Goal: Task Accomplishment & Management: Use online tool/utility

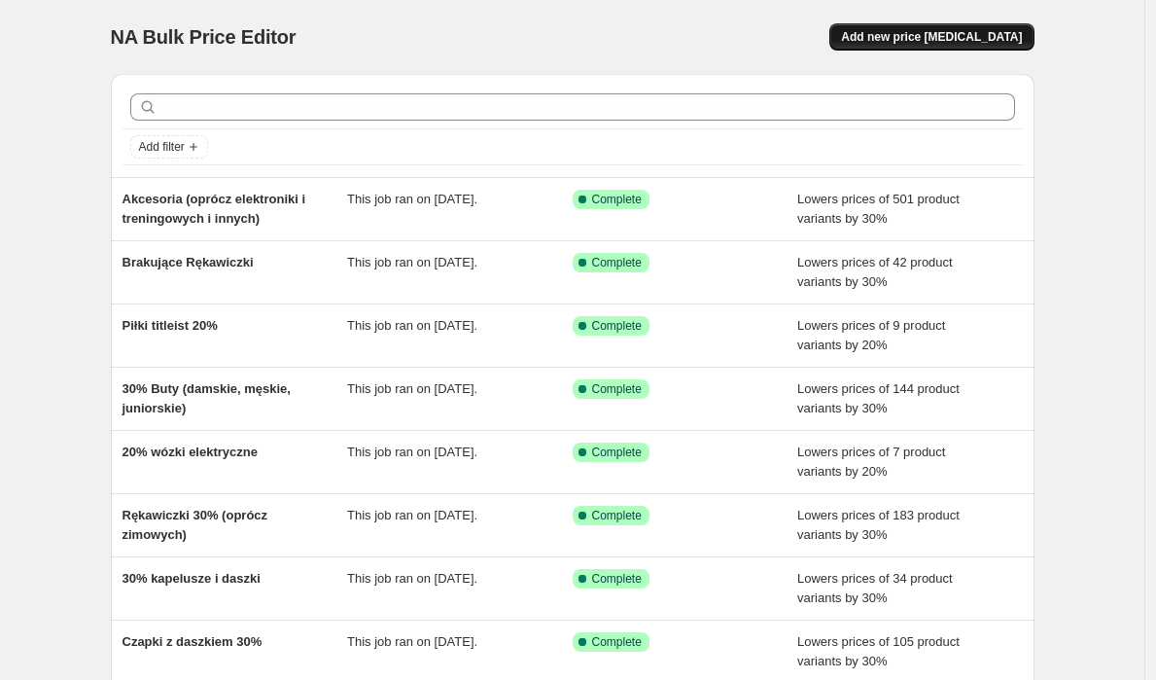
click at [962, 36] on span "Add new price [MEDICAL_DATA]" at bounding box center [931, 37] width 181 height 16
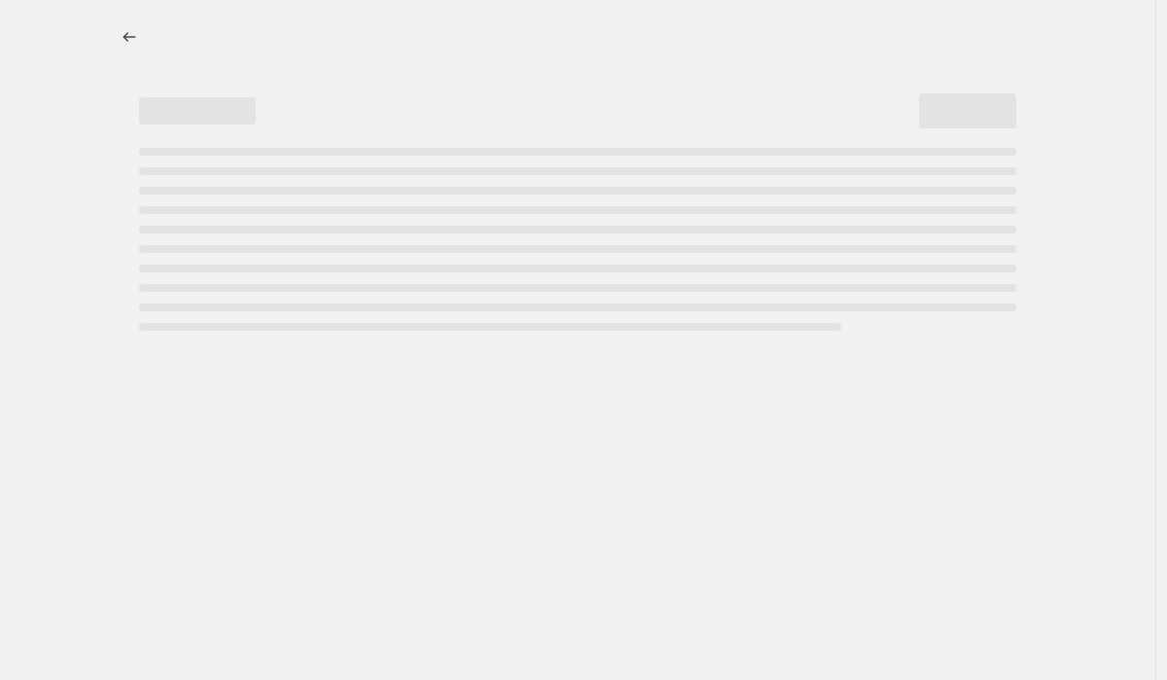
select select "percentage"
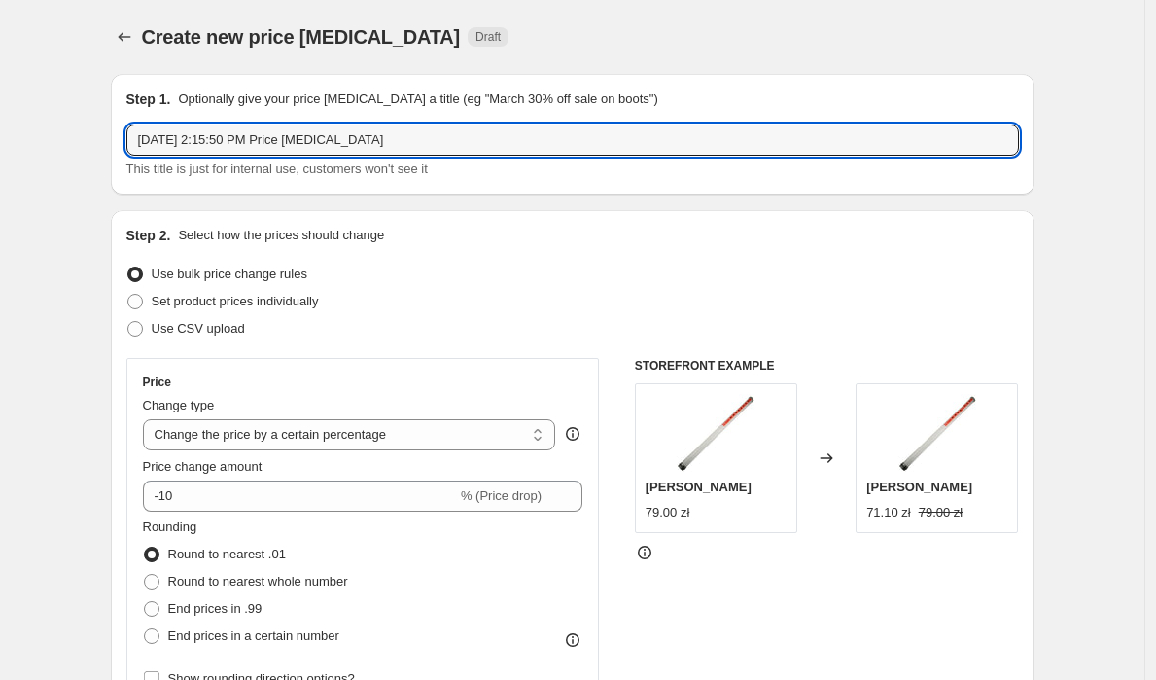
drag, startPoint x: 401, startPoint y: 142, endPoint x: 59, endPoint y: 150, distance: 341.4
type input "[DATE] 2:15:50 PM Price [MEDICAL_DATA]-20%"
type input "-20% brakująca hybryda"
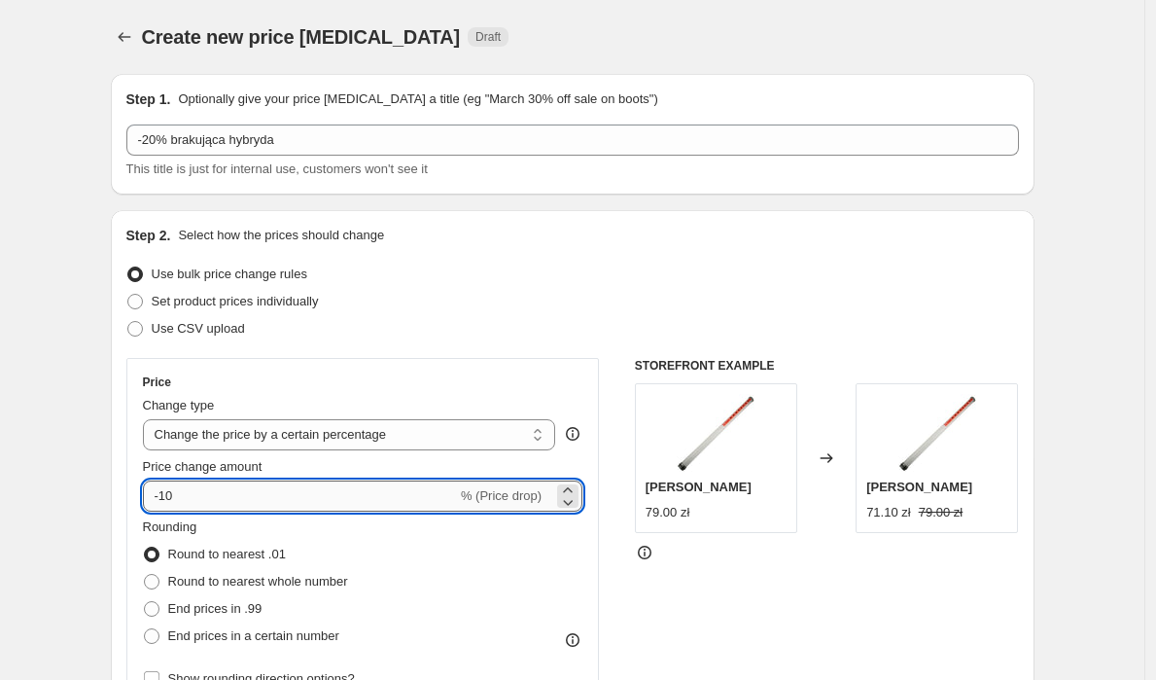
click at [203, 488] on input "-10" at bounding box center [300, 495] width 314 height 31
type input "-1"
type input "-20"
click at [580, 550] on div "Rounding Round to nearest .01 Round to nearest whole number End prices in .99 E…" at bounding box center [363, 583] width 441 height 132
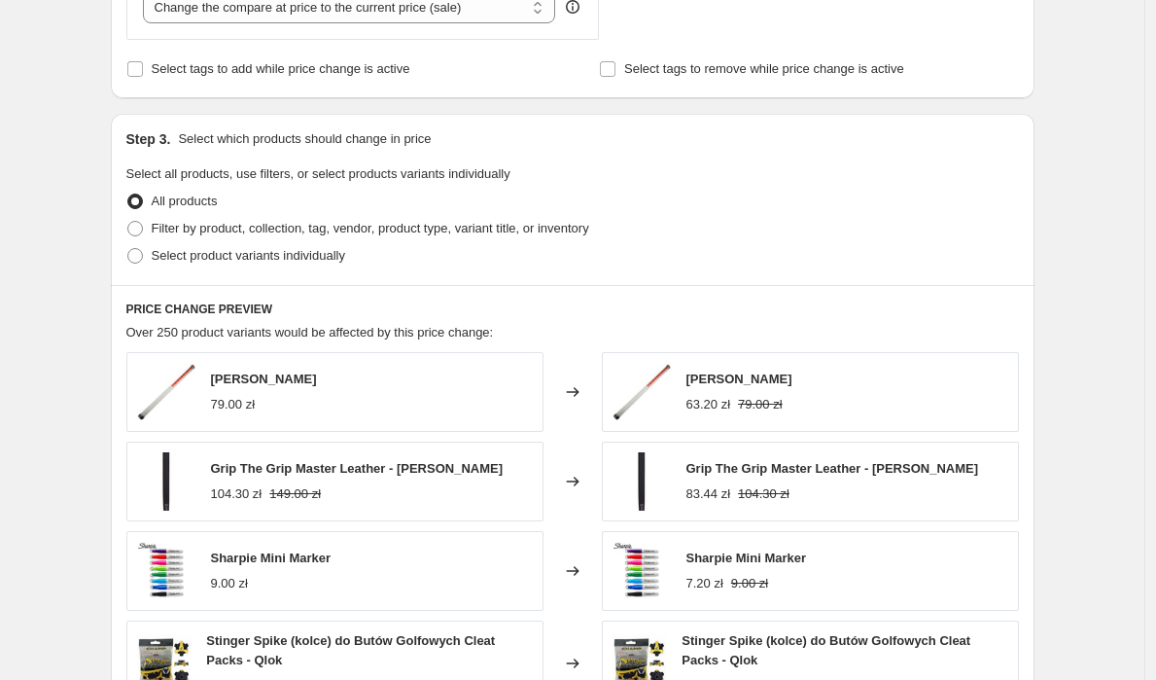
scroll to position [794, 0]
click at [142, 230] on span at bounding box center [135, 230] width 16 height 16
click at [128, 223] on input "Filter by product, collection, tag, vendor, product type, variant title, or inv…" at bounding box center [127, 222] width 1 height 1
radio input "true"
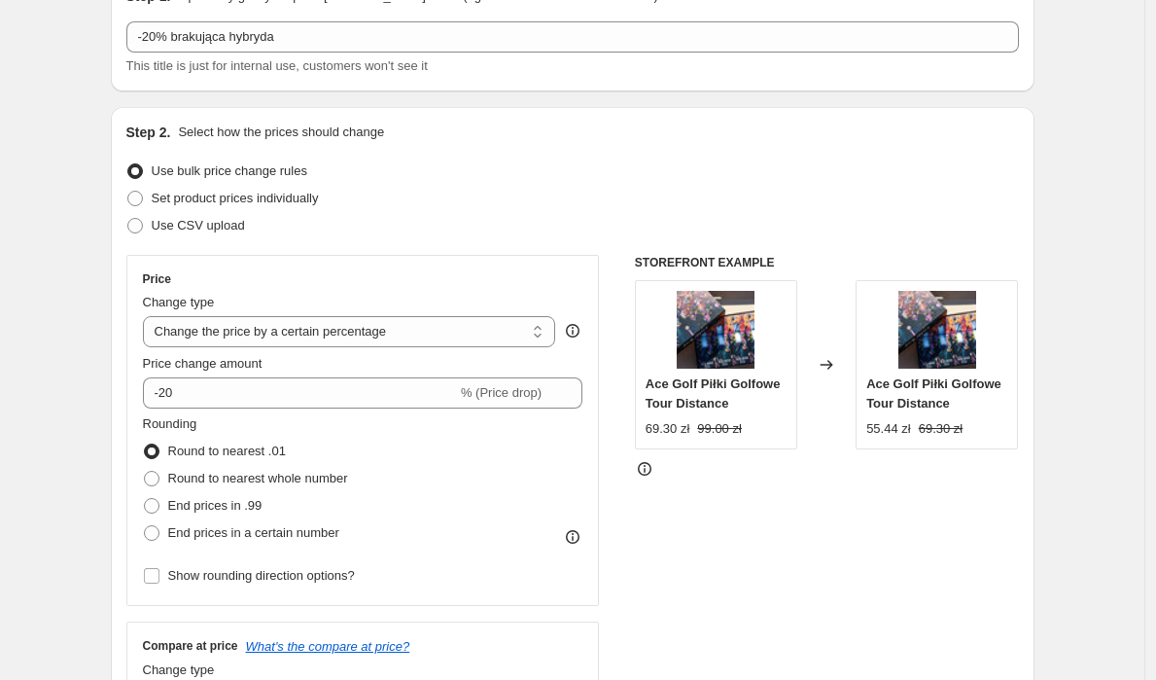
scroll to position [114, 0]
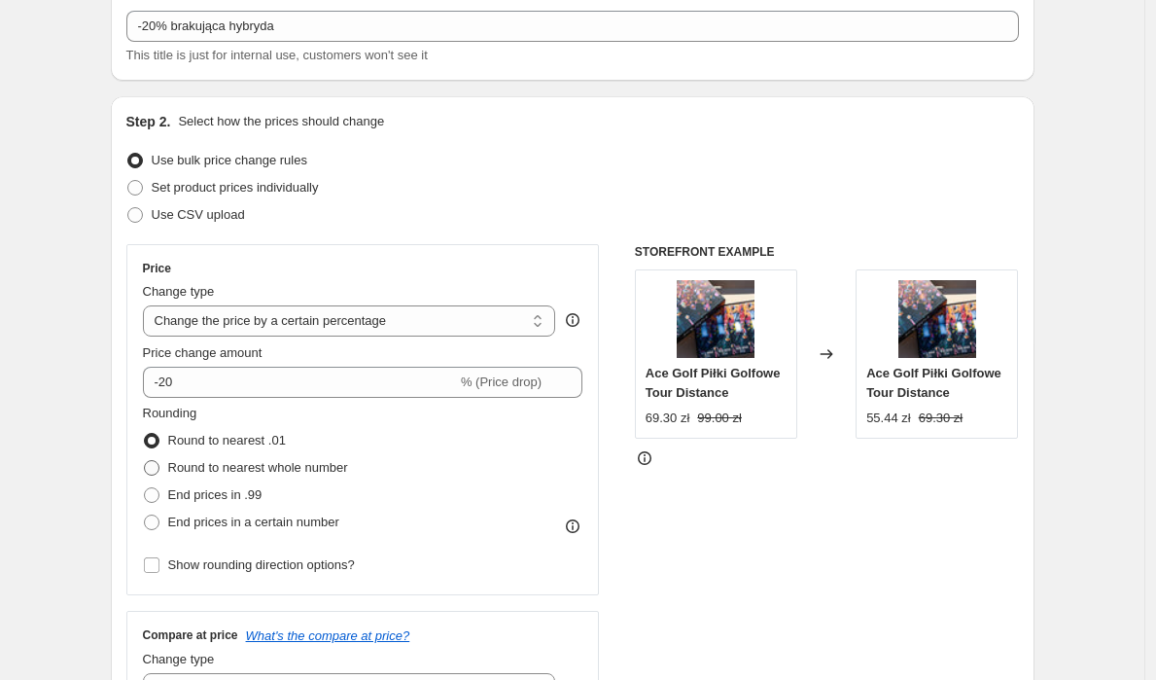
click at [159, 468] on span at bounding box center [152, 468] width 16 height 16
click at [145, 461] on input "Round to nearest whole number" at bounding box center [144, 460] width 1 height 1
radio input "true"
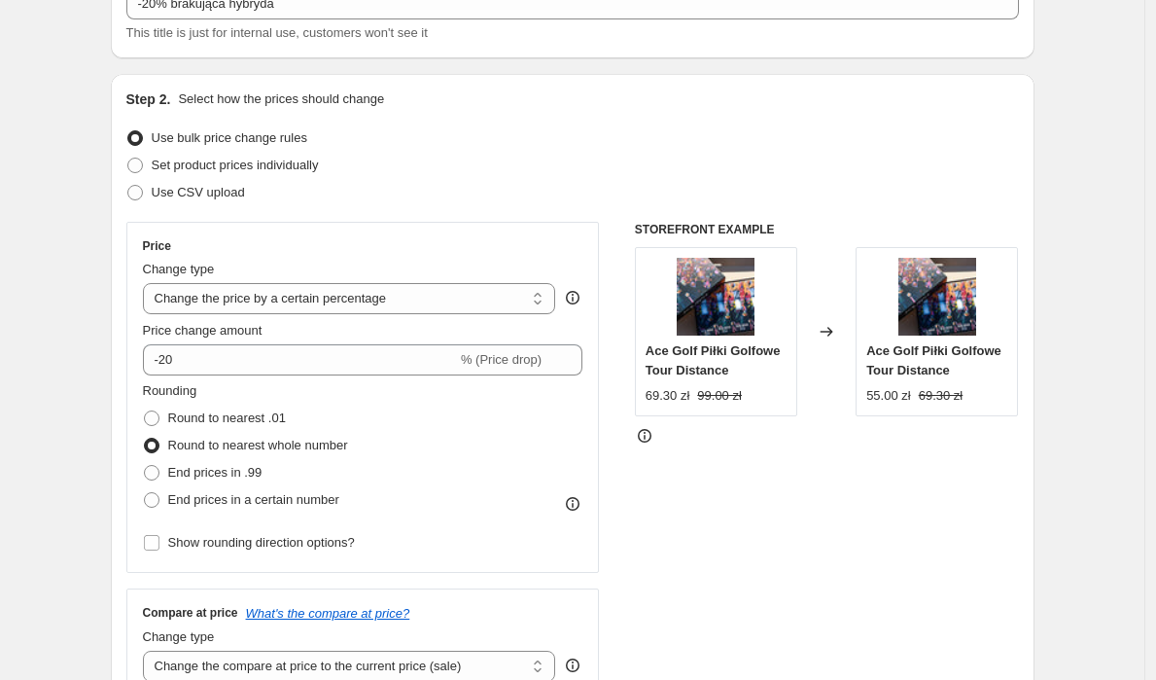
scroll to position [134, 0]
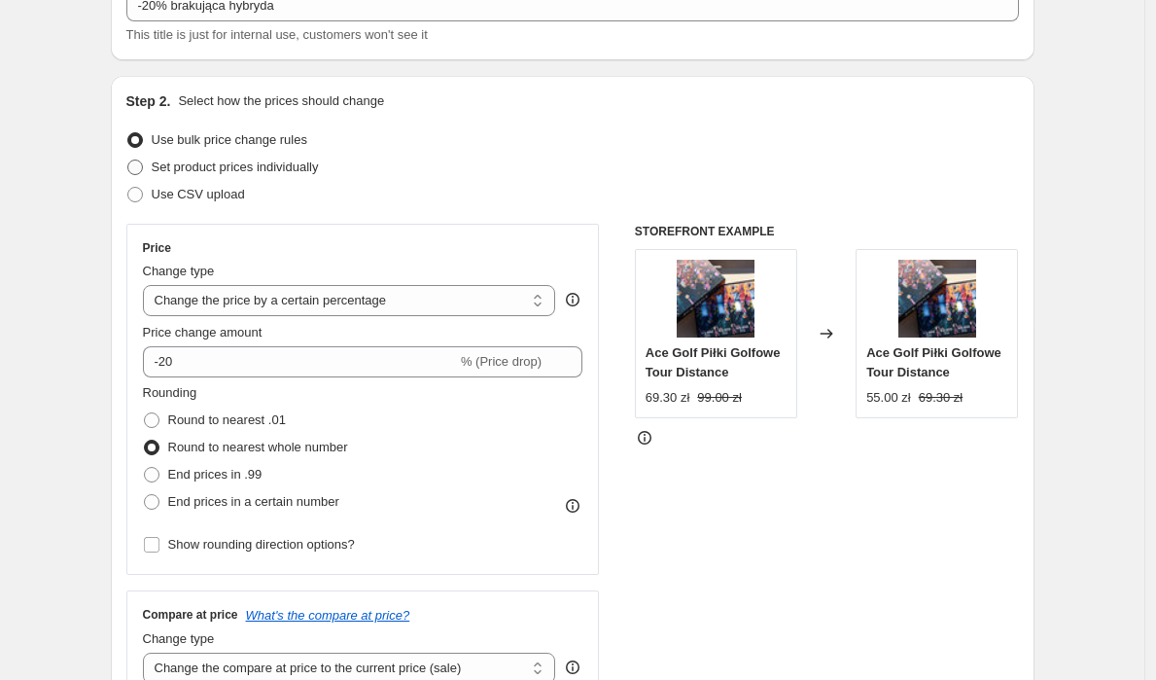
click at [137, 161] on span at bounding box center [135, 167] width 16 height 16
click at [128, 160] on input "Set product prices individually" at bounding box center [127, 159] width 1 height 1
radio input "true"
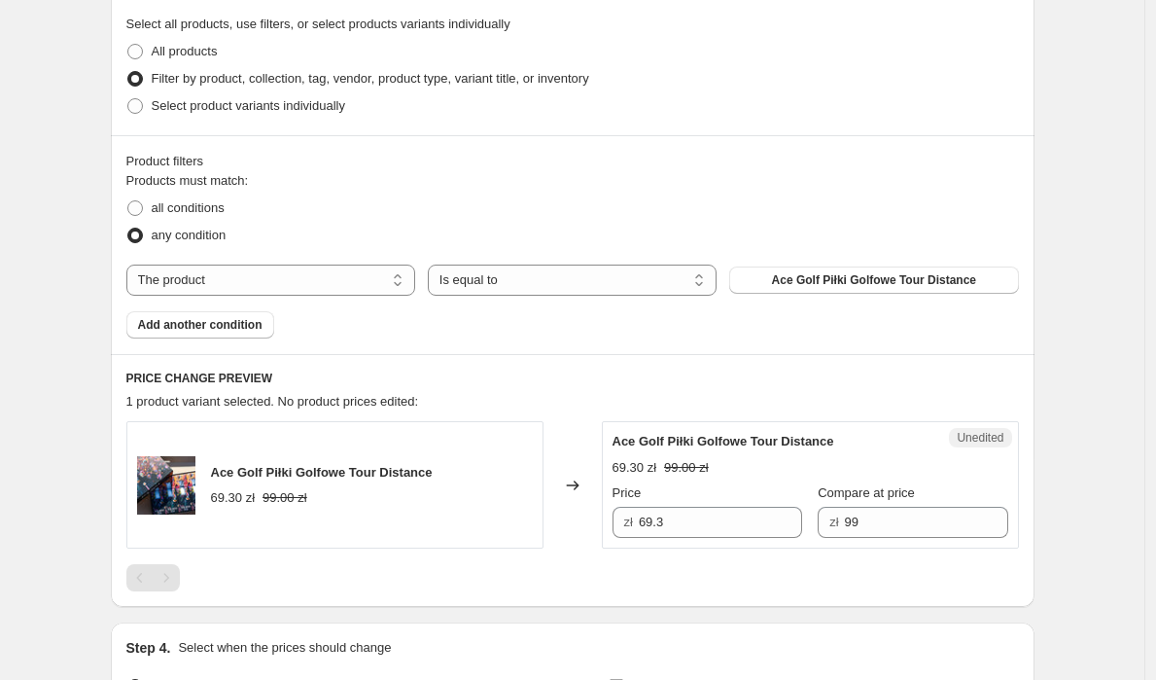
scroll to position [468, 0]
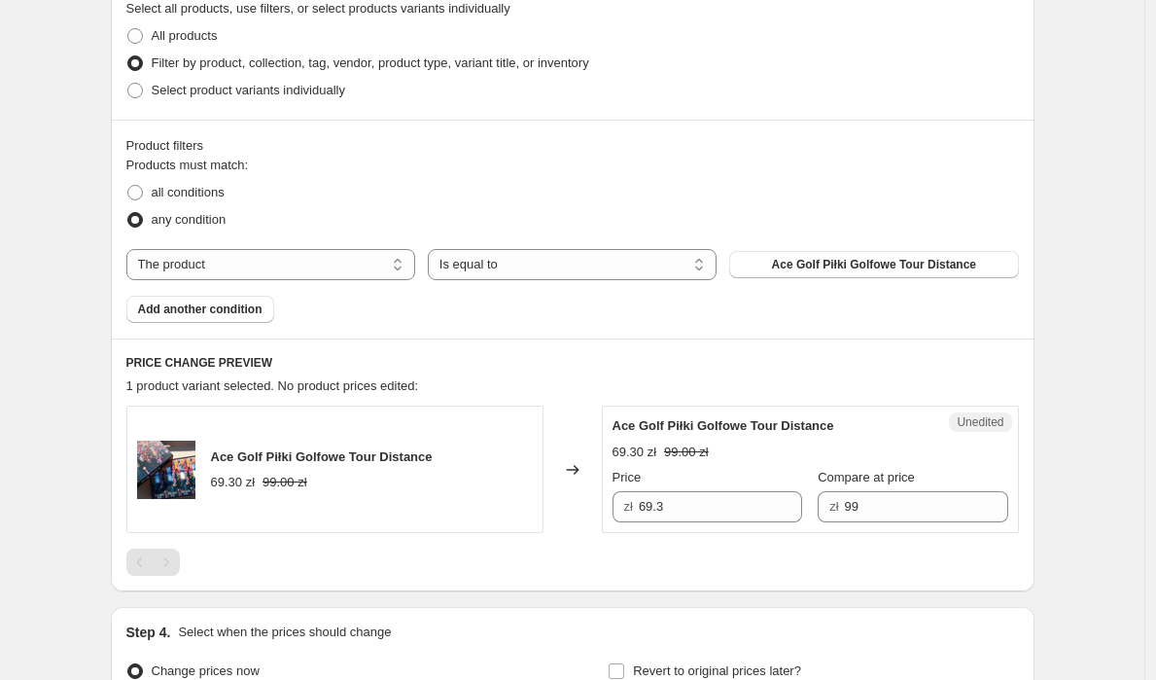
click at [320, 290] on div "Products must match: all conditions any condition The product The product's col…" at bounding box center [572, 239] width 893 height 167
click at [336, 269] on select "The product The product's collection The product's tag The product's vendor The…" at bounding box center [270, 264] width 289 height 31
click at [523, 265] on select "Is equal to Is not equal to" at bounding box center [572, 264] width 289 height 31
click at [807, 269] on span "Ace Golf Piłki Golfowe Tour Distance" at bounding box center [874, 265] width 204 height 16
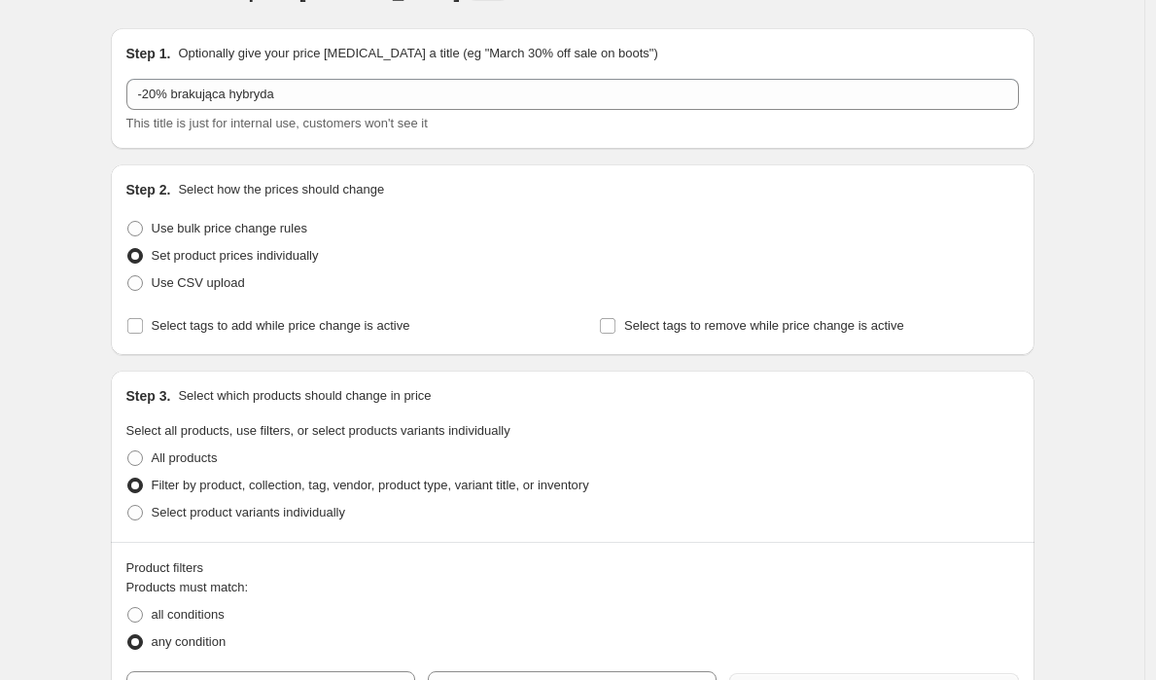
scroll to position [21, 0]
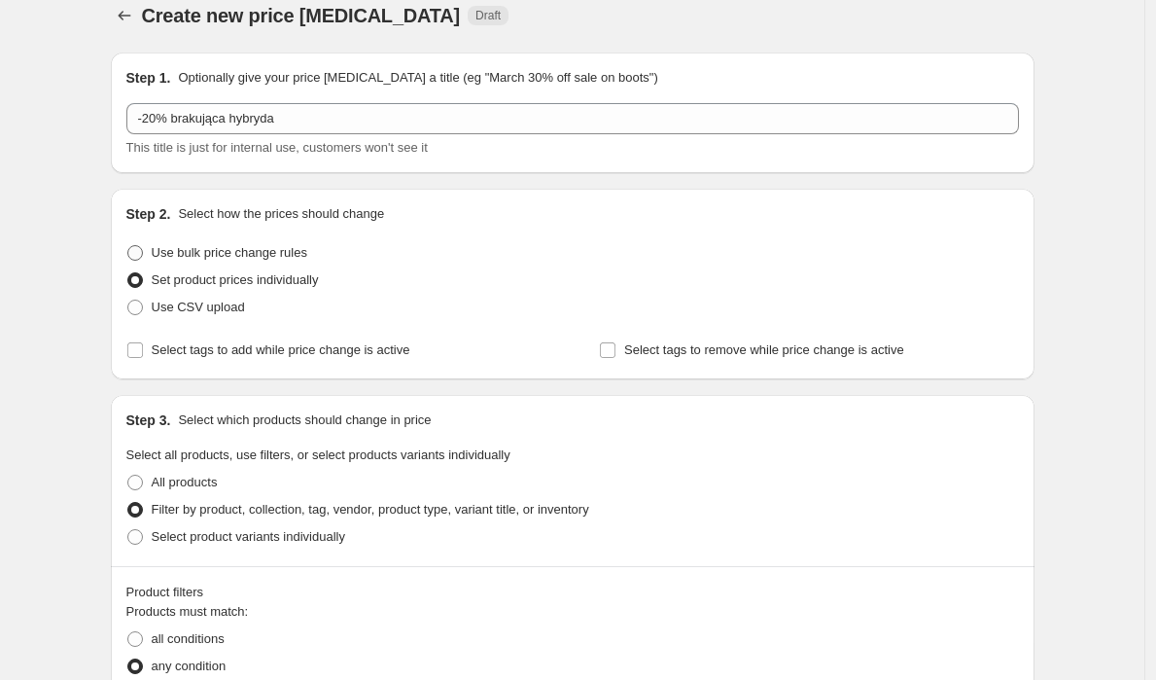
click at [139, 254] on span at bounding box center [135, 253] width 16 height 16
click at [128, 246] on input "Use bulk price change rules" at bounding box center [127, 245] width 1 height 1
radio input "true"
select select "percentage"
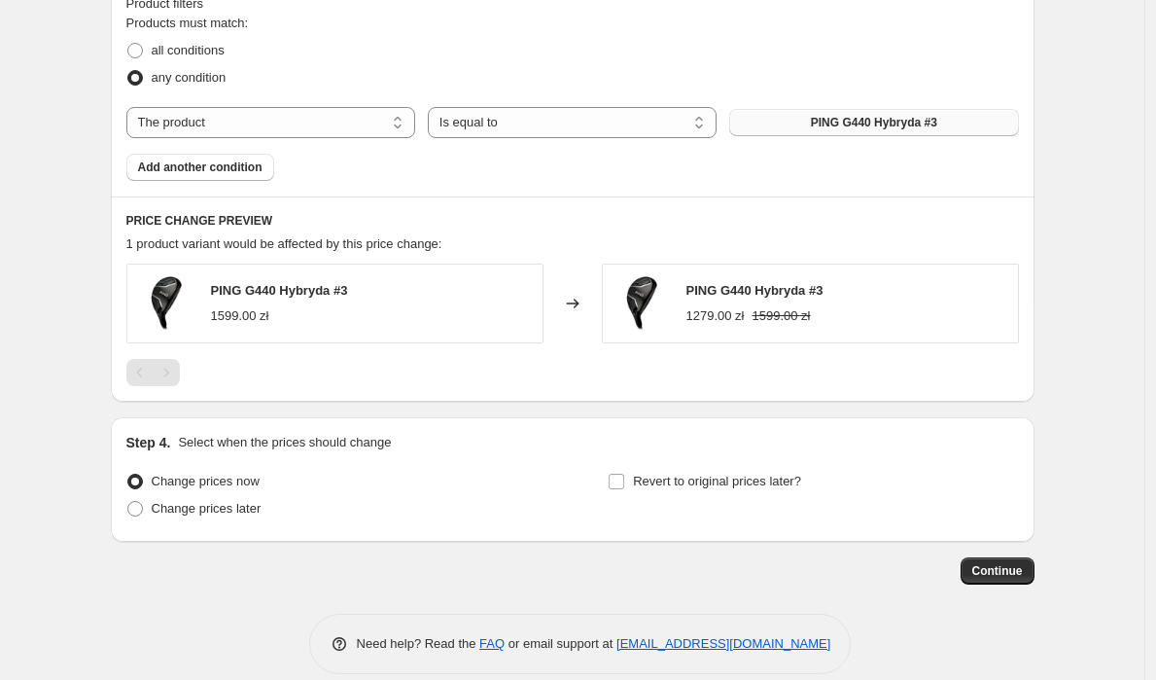
scroll to position [1123, 0]
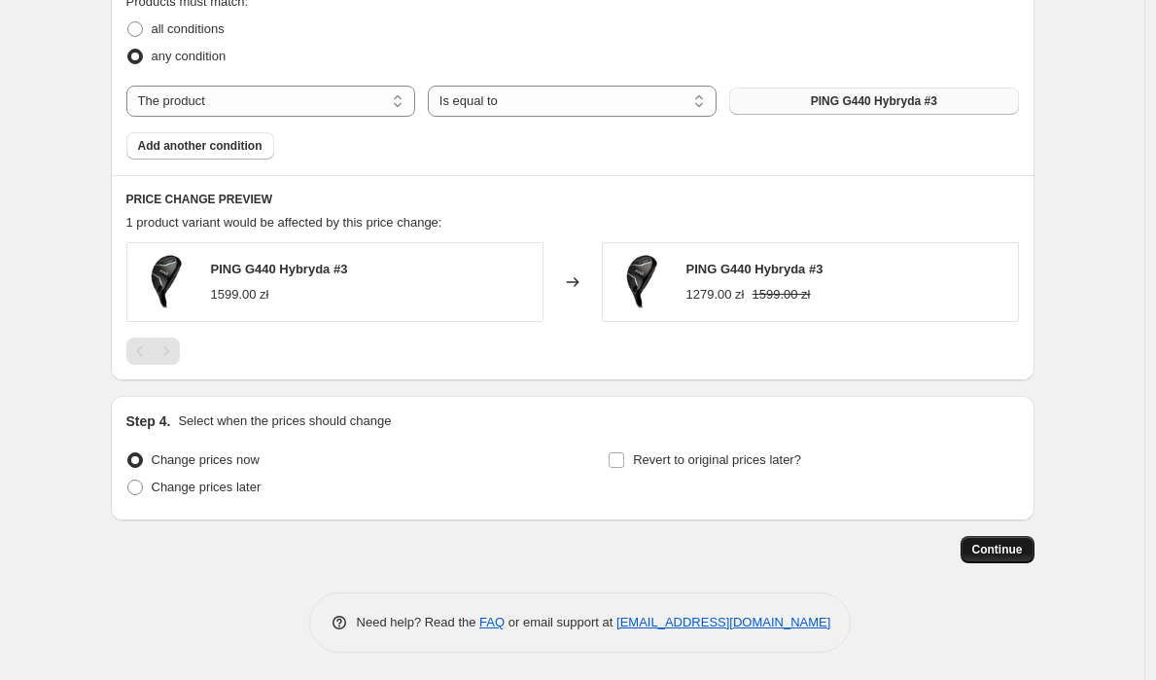
click at [998, 550] on span "Continue" at bounding box center [997, 550] width 51 height 16
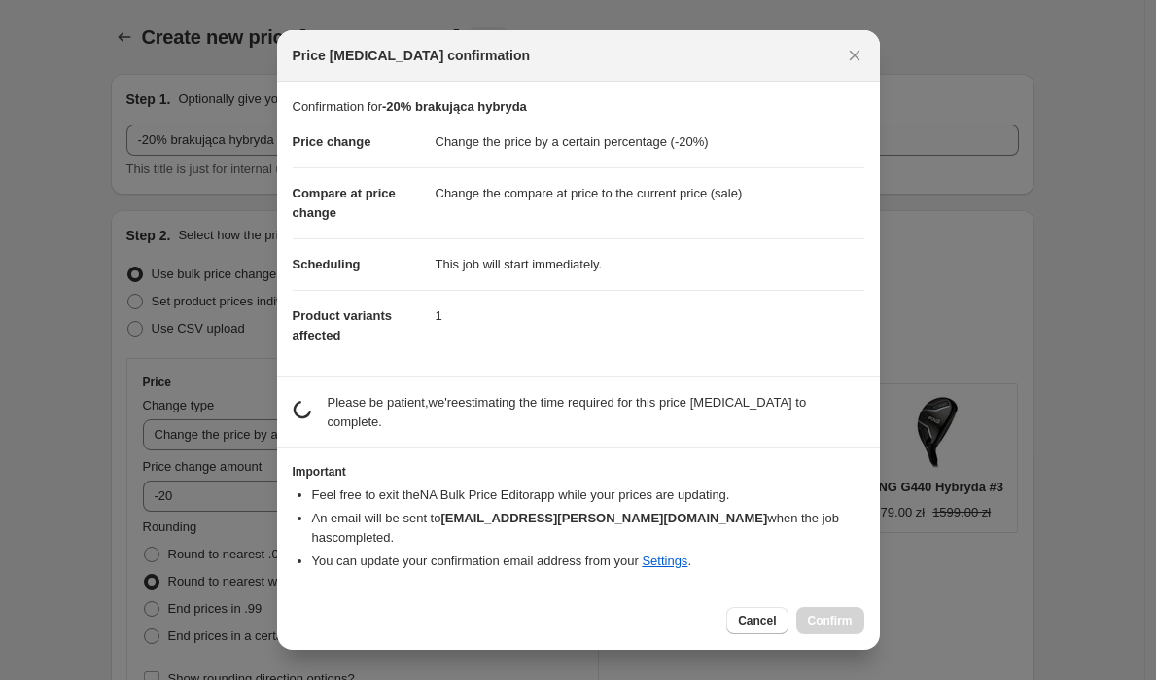
scroll to position [0, 0]
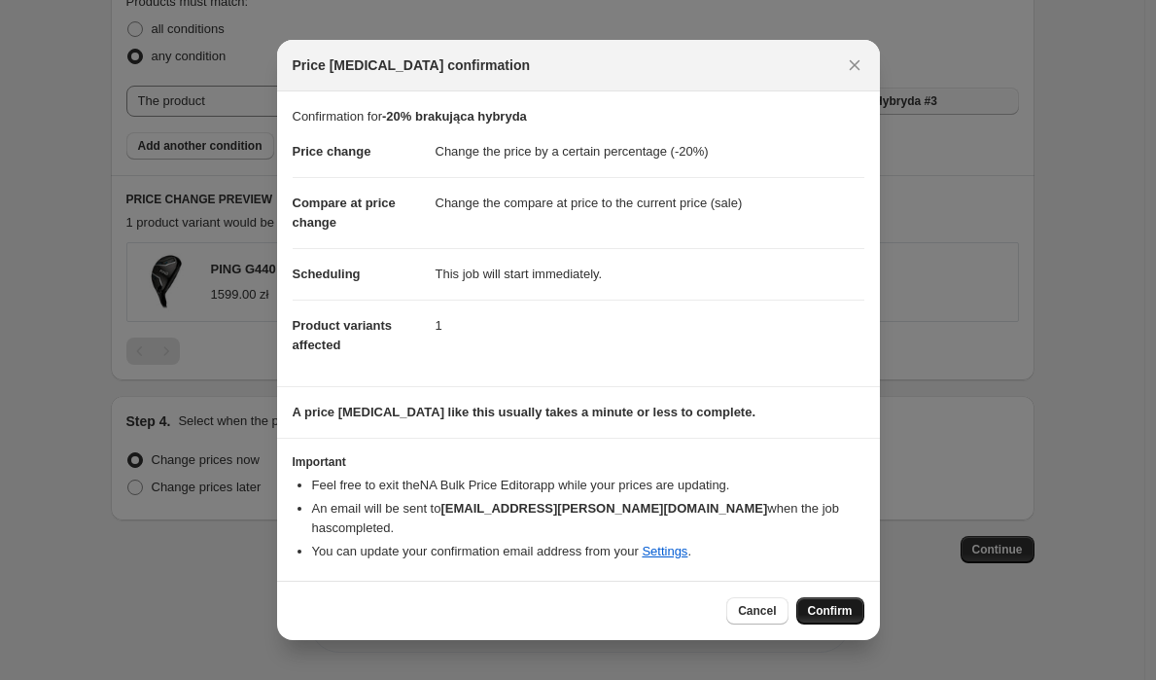
click at [822, 603] on span "Confirm" at bounding box center [830, 611] width 45 height 16
